Goal: Information Seeking & Learning: Find contact information

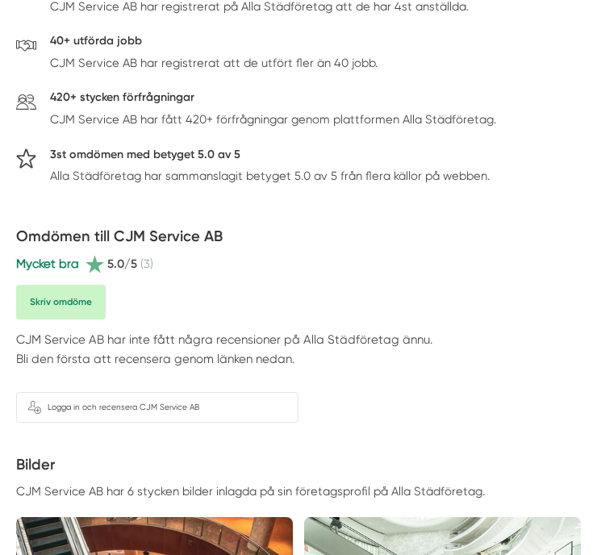
scroll to position [484, 0]
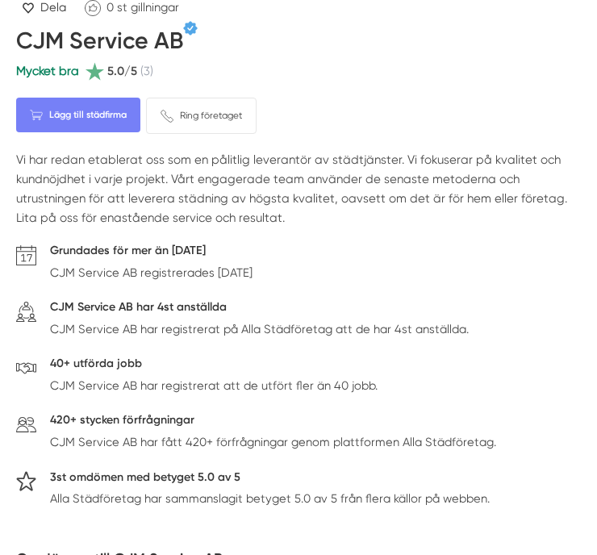
drag, startPoint x: 330, startPoint y: 73, endPoint x: 338, endPoint y: 79, distance: 10.3
click at [330, 73] on div "Mycket bra 5.0/5 (3)" at bounding box center [298, 71] width 565 height 20
drag, startPoint x: 286, startPoint y: 123, endPoint x: 295, endPoint y: 109, distance: 17.0
click at [291, 115] on div "Lägg till städfirma Ring företaget Ta bort" at bounding box center [298, 116] width 565 height 36
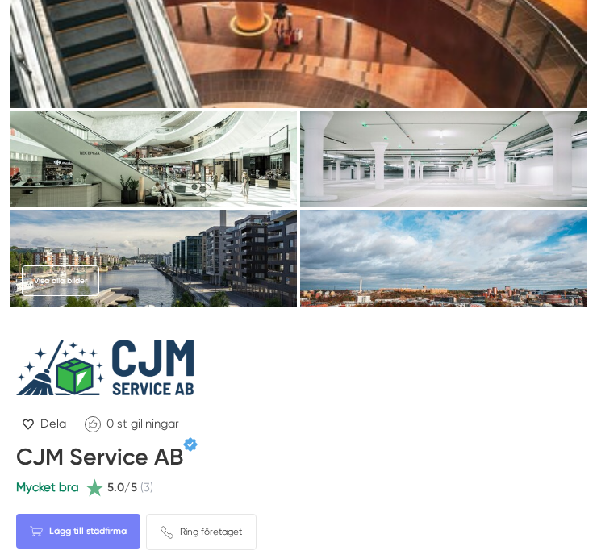
scroll to position [0, 0]
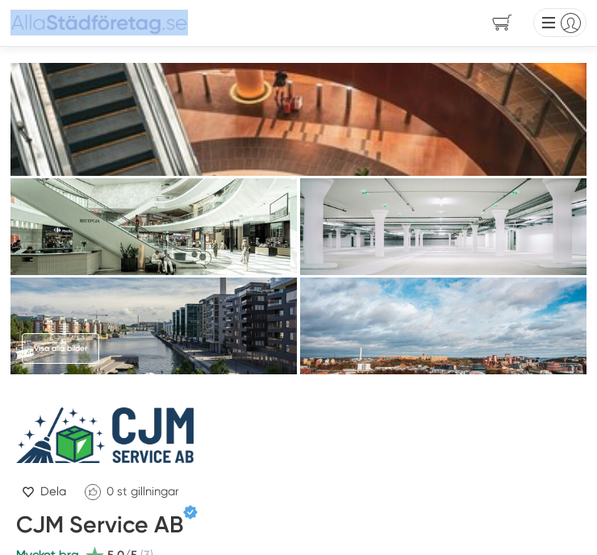
drag, startPoint x: 5, startPoint y: 13, endPoint x: 117, endPoint y: 31, distance: 113.6
click at [111, 31] on div "Vi ser till att du snabbt får offerter från seriösa städfirmor! Vi introducerar…" at bounding box center [298, 23] width 597 height 47
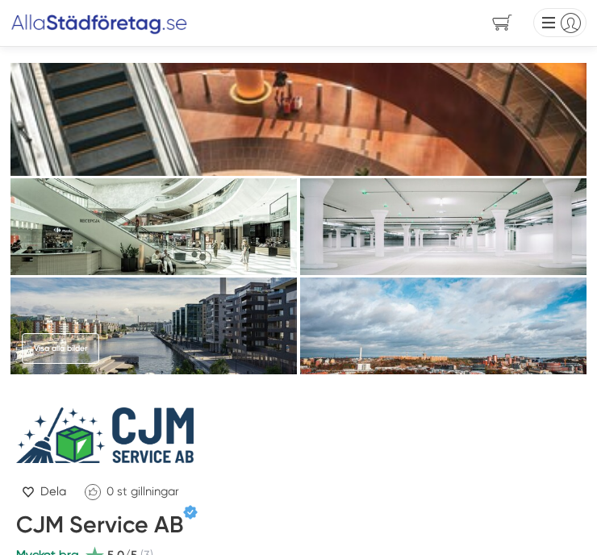
click at [268, 433] on div at bounding box center [298, 436] width 565 height 56
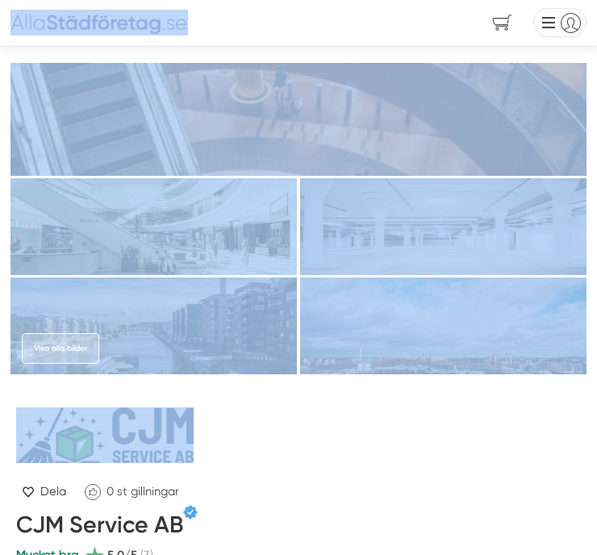
drag, startPoint x: 232, startPoint y: 443, endPoint x: 16, endPoint y: 27, distance: 469.2
click at [3, 16] on div "Vi ser till att du snabbt får offerter från seriösa städfirmor! Vi introducerar…" at bounding box center [298, 23] width 597 height 47
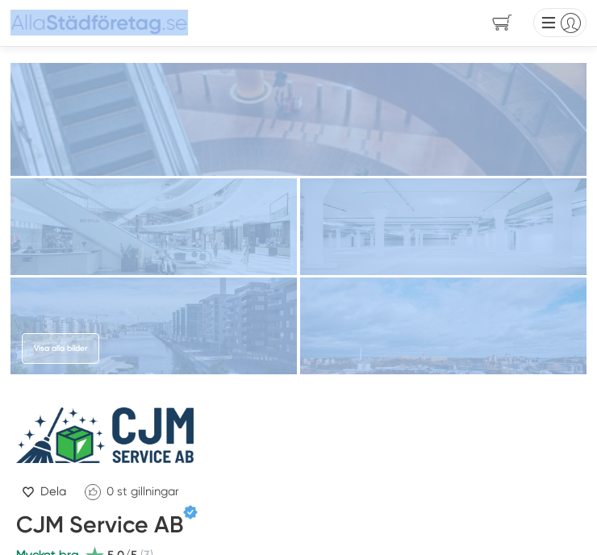
drag, startPoint x: 3, startPoint y: 16, endPoint x: 352, endPoint y: 470, distance: 572.0
click at [0, 12] on div "Vi ser till att du snabbt får offerter från seriösa städfirmor! Vi introducerar…" at bounding box center [298, 23] width 597 height 47
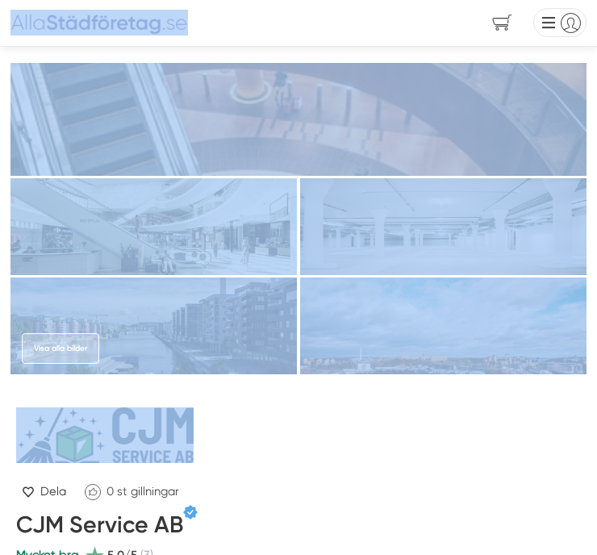
drag, startPoint x: 1, startPoint y: 12, endPoint x: 257, endPoint y: 458, distance: 514.4
click at [257, 458] on div at bounding box center [298, 436] width 565 height 56
drag, startPoint x: 6, startPoint y: 11, endPoint x: 350, endPoint y: 454, distance: 560.7
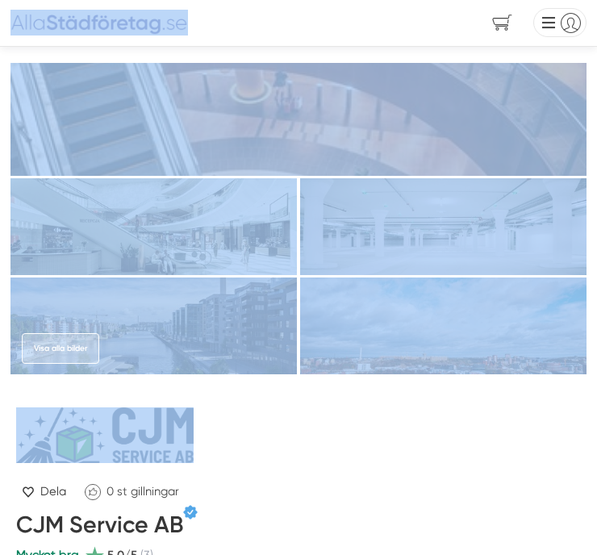
click at [350, 454] on div at bounding box center [298, 436] width 565 height 56
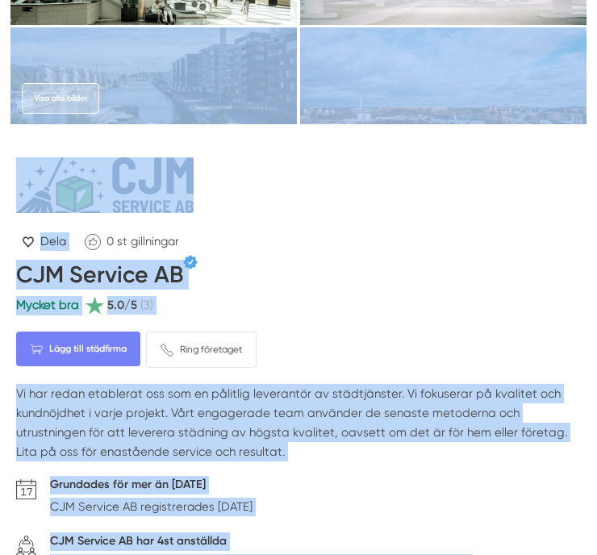
scroll to position [242, 0]
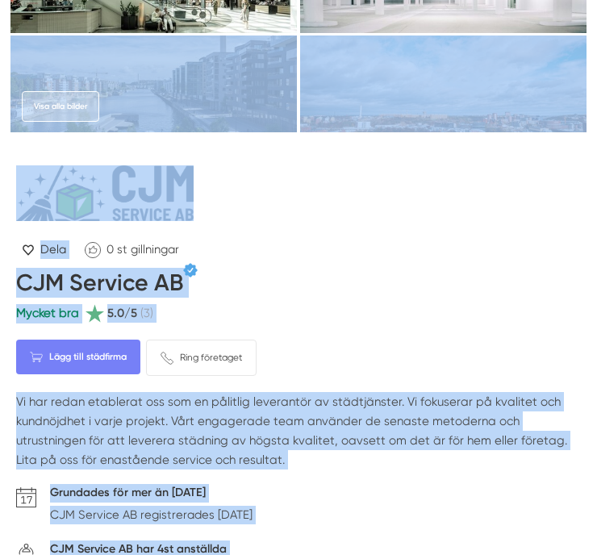
drag, startPoint x: 519, startPoint y: 261, endPoint x: 5, endPoint y: 61, distance: 551.6
click at [272, 190] on div at bounding box center [298, 193] width 565 height 56
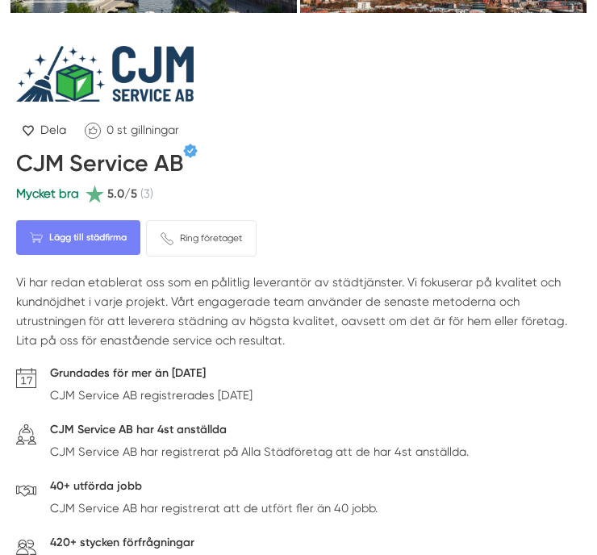
scroll to position [565, 0]
